Goal: Find contact information

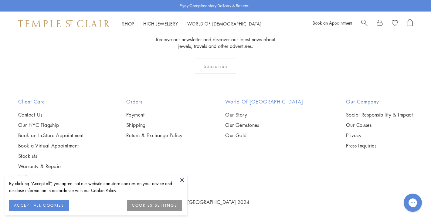
scroll to position [3486, 0]
click at [182, 179] on button at bounding box center [181, 179] width 9 height 9
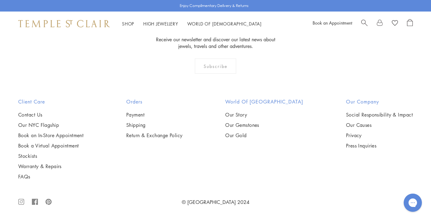
scroll to position [4232, 0]
click at [40, 114] on link "Contact Us" at bounding box center [50, 114] width 65 height 7
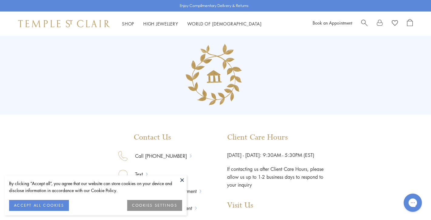
click at [47, 130] on div "Contact Us Call [PHONE_NUMBER] Text Book an In-Store Appointment Book a Virtual…" at bounding box center [215, 155] width 431 height 238
click at [183, 180] on button at bounding box center [181, 179] width 9 height 9
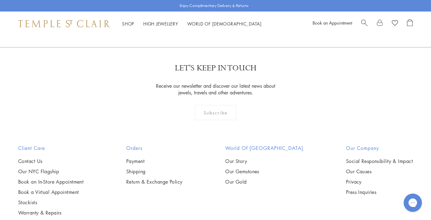
scroll to position [234, 0]
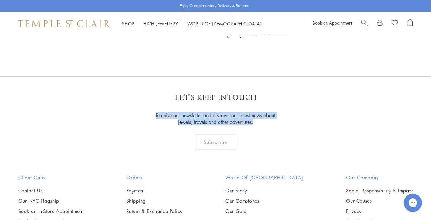
drag, startPoint x: 260, startPoint y: 123, endPoint x: 151, endPoint y: 115, distance: 109.5
click at [151, 115] on div "LET'S KEEP IN TOUCH Receive our newsletter and discover our latest news about j…" at bounding box center [215, 124] width 431 height 97
copy p "Receive our newsletter and discover our latest news about jewels, travels and o…"
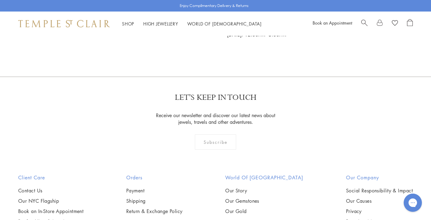
click at [335, 59] on div "Enjoy Complimentary Delivery & Returns Shop Shop Categories Amulets Pendants & …" at bounding box center [215, 30] width 431 height 529
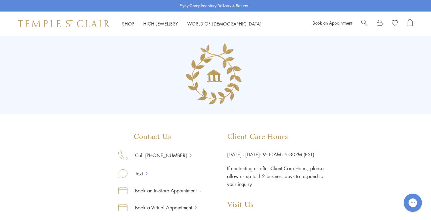
scroll to position [0, 0]
